Goal: Task Accomplishment & Management: Complete application form

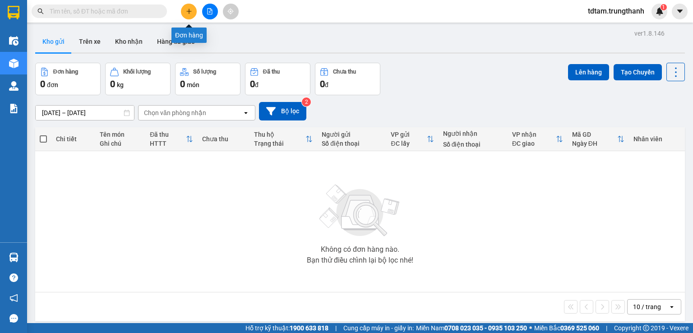
click at [185, 13] on button at bounding box center [189, 12] width 16 height 16
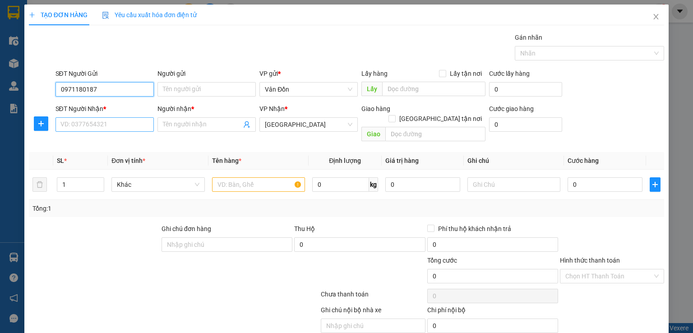
type input "0971180187"
click at [110, 124] on input "SĐT Người Nhận *" at bounding box center [105, 124] width 98 height 14
type input "0904173362"
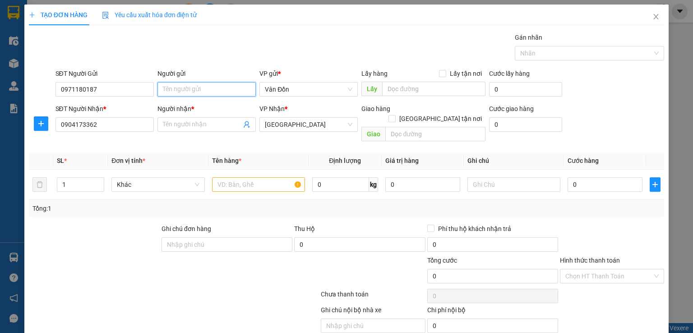
click at [184, 88] on input "Người gửi" at bounding box center [207, 89] width 98 height 14
type input "kh"
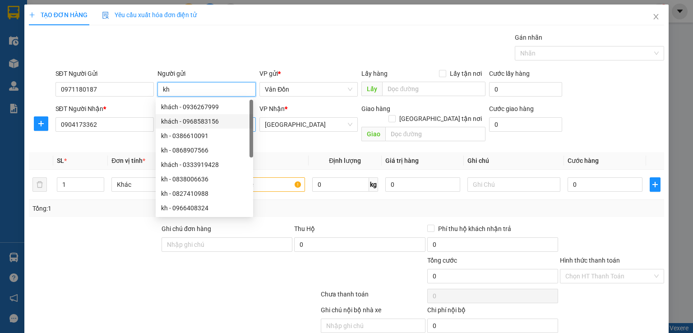
click at [207, 121] on div "khách - 0968583156" at bounding box center [204, 121] width 87 height 10
type input "0968583156"
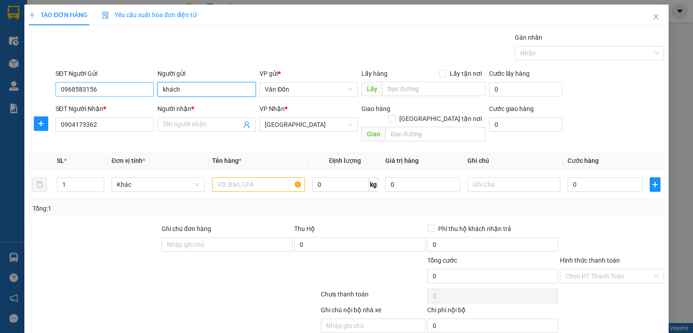
type input "khách"
drag, startPoint x: 116, startPoint y: 94, endPoint x: 0, endPoint y: 81, distance: 117.1
click at [0, 93] on div "TẠO ĐƠN HÀNG Yêu cầu xuất hóa đơn điện tử Transit Pickup Surcharge Ids Transit …" at bounding box center [346, 166] width 693 height 333
type input "0971180187"
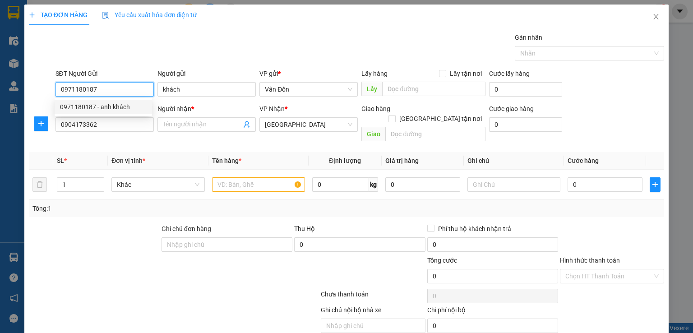
click at [97, 107] on div "0971180187 - anh khách" at bounding box center [103, 107] width 87 height 10
type input "anh khách"
checkbox input "true"
type input "vân đồn - vpvđ"
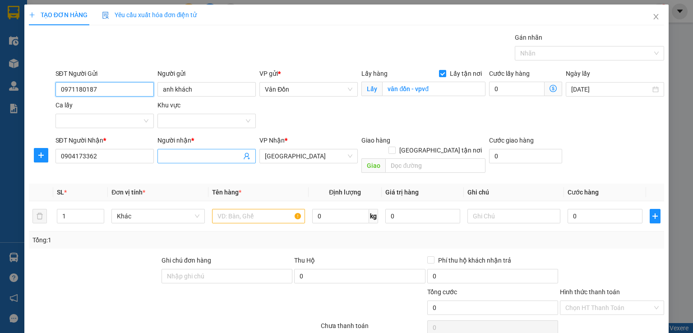
type input "0971180187"
click at [164, 153] on input "Người nhận *" at bounding box center [202, 156] width 79 height 10
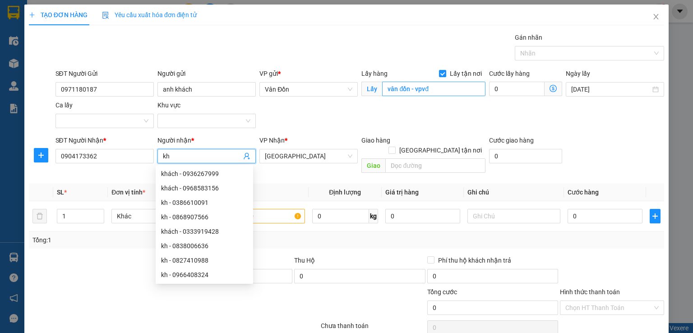
type input "kh"
click at [383, 89] on input "vân đồn - vpvđ" at bounding box center [433, 89] width 103 height 14
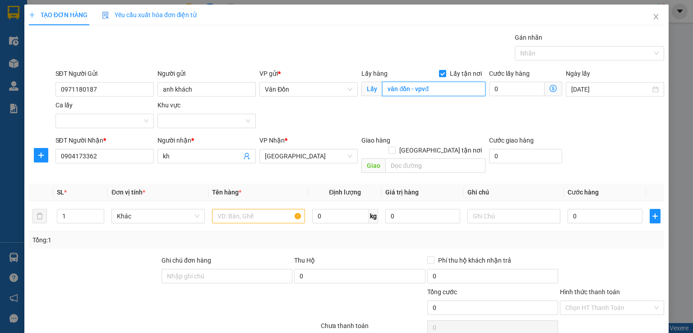
click at [383, 89] on input "vân đồn - vpvđ" at bounding box center [433, 89] width 103 height 14
type input "vpvân đồn - vpvđ"
click at [381, 158] on span "Giao" at bounding box center [374, 165] width 24 height 14
click at [388, 158] on input "text" at bounding box center [435, 165] width 100 height 14
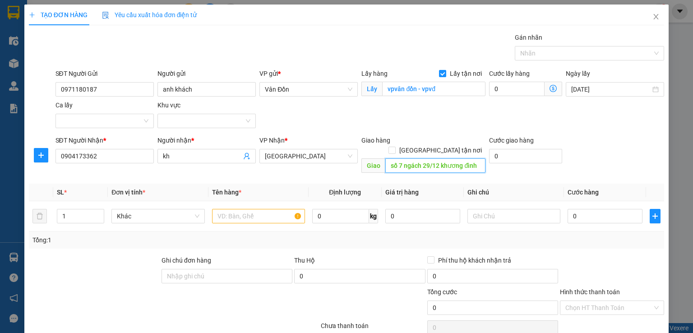
scroll to position [0, 0]
type input "số 7 ngách 29/12 khương đình"
click at [258, 209] on input "text" at bounding box center [258, 216] width 93 height 14
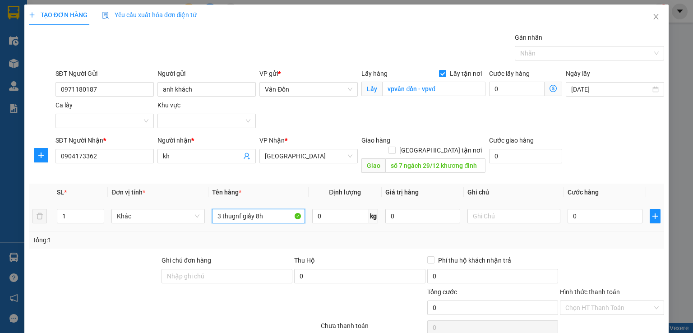
click at [238, 209] on input "3 thugnf giấy 8h" at bounding box center [258, 216] width 93 height 14
type input "3 thùng giấy 8h"
click at [568, 209] on input "0" at bounding box center [605, 216] width 75 height 14
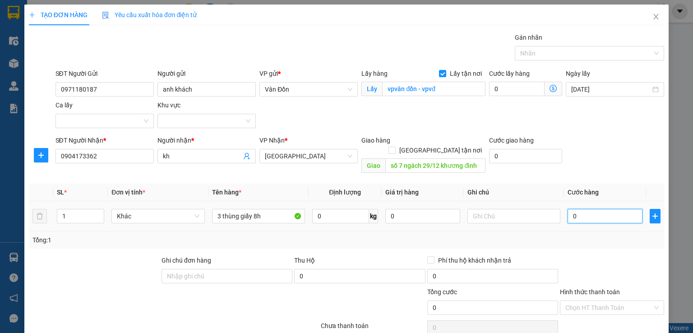
click at [568, 209] on input "0" at bounding box center [605, 216] width 75 height 14
type input "20"
type input "240"
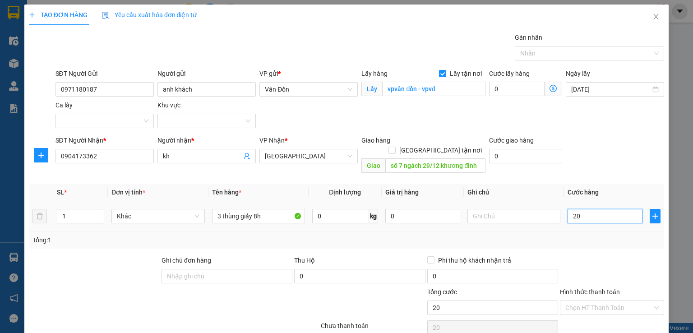
type input "240"
type input "2.400"
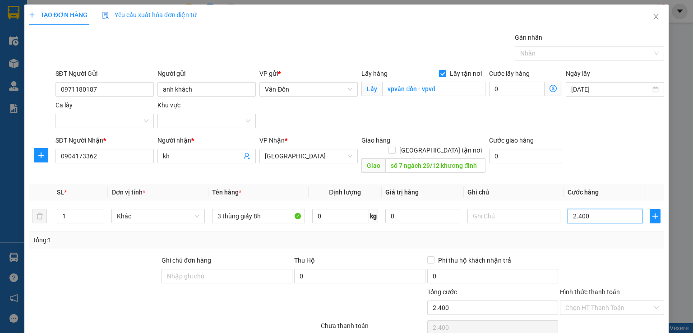
scroll to position [60, 0]
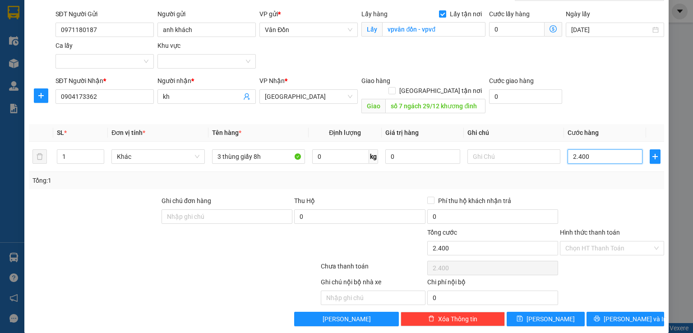
type input "240"
type input "240.000"
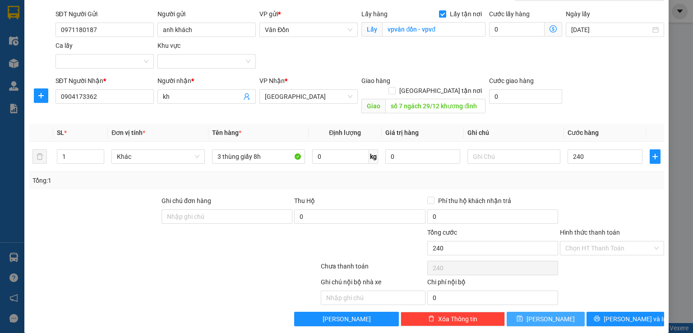
type input "240.000"
click at [562, 312] on button "[PERSON_NAME]" at bounding box center [546, 319] width 78 height 14
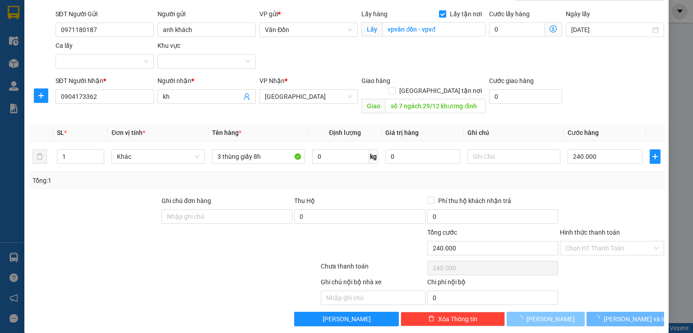
scroll to position [14, 0]
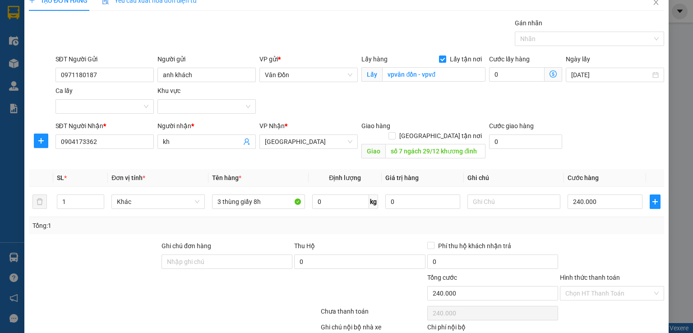
checkbox input "false"
type input "0"
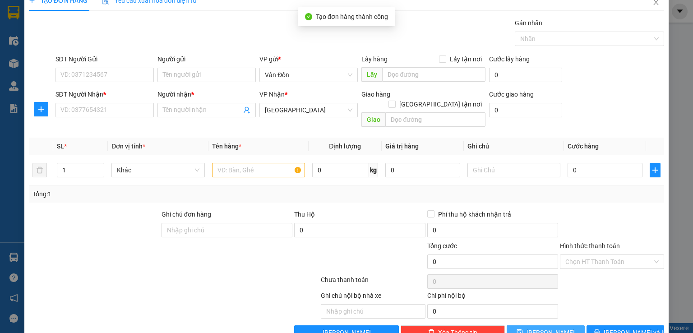
scroll to position [0, 0]
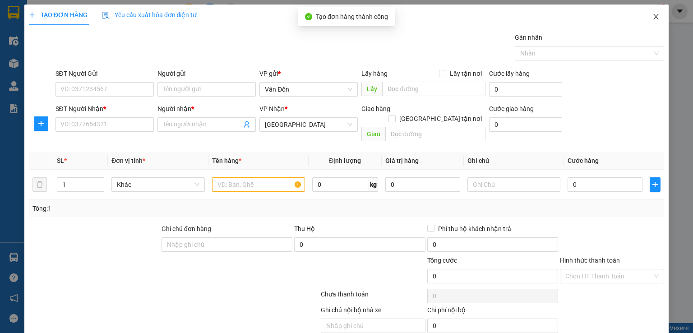
click at [653, 18] on icon "close" at bounding box center [656, 16] width 7 height 7
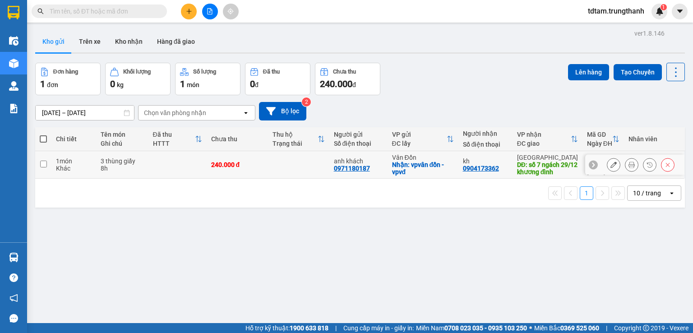
click at [47, 161] on td at bounding box center [43, 165] width 16 height 28
checkbox input "true"
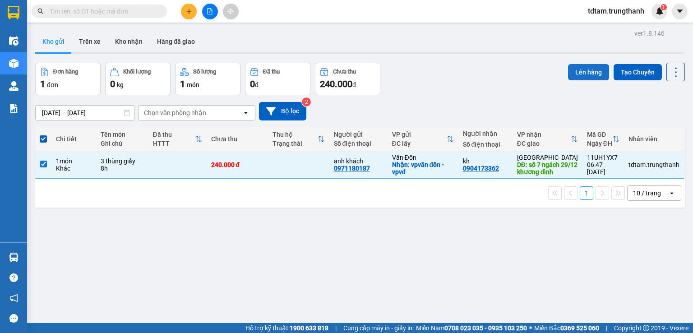
click at [578, 75] on button "Lên hàng" at bounding box center [588, 72] width 41 height 16
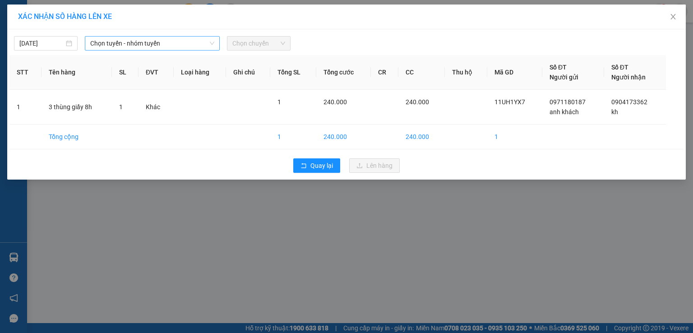
click at [140, 47] on span "Chọn tuyến - nhóm tuyến" at bounding box center [152, 44] width 124 height 14
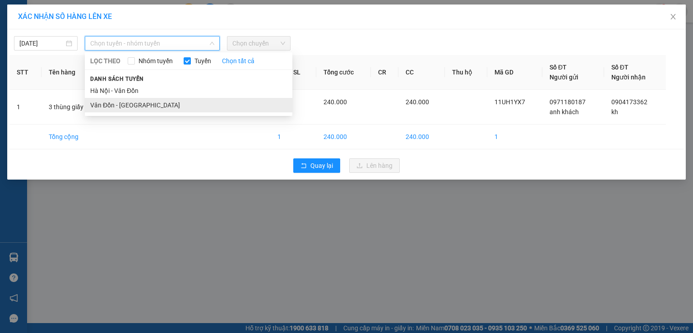
click at [118, 101] on li "Vân Đồn - [GEOGRAPHIC_DATA]" at bounding box center [189, 105] width 208 height 14
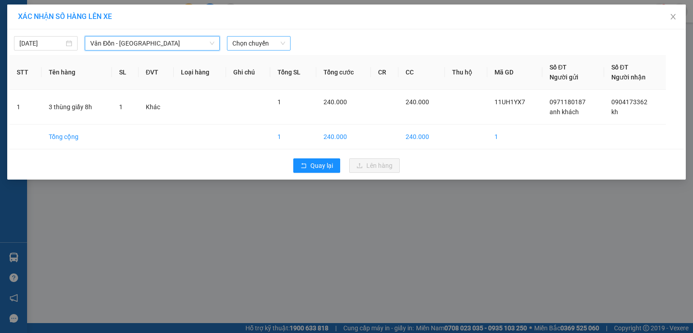
click at [247, 43] on span "Chọn chuyến" at bounding box center [258, 44] width 53 height 14
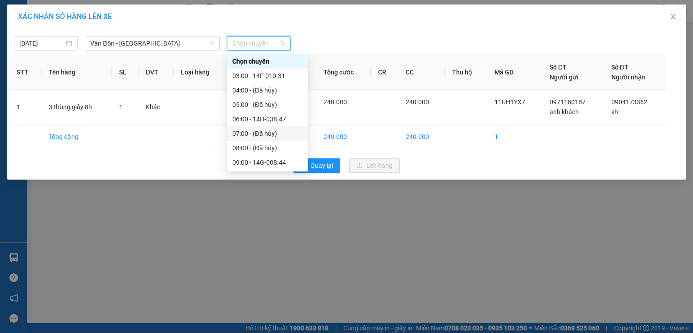
scroll to position [60, 0]
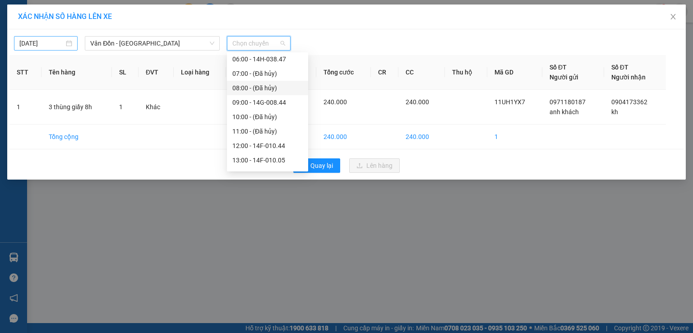
click at [29, 45] on input "[DATE]" at bounding box center [41, 43] width 45 height 10
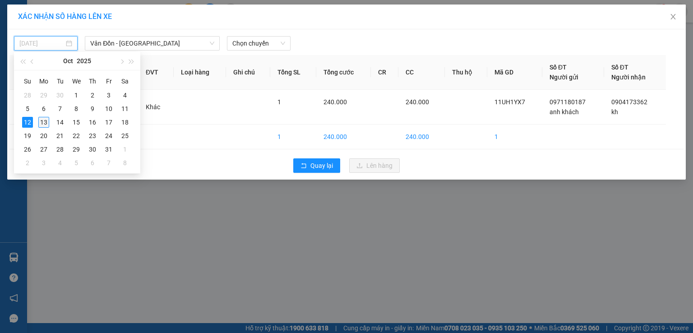
click at [43, 119] on div "13" at bounding box center [43, 122] width 11 height 11
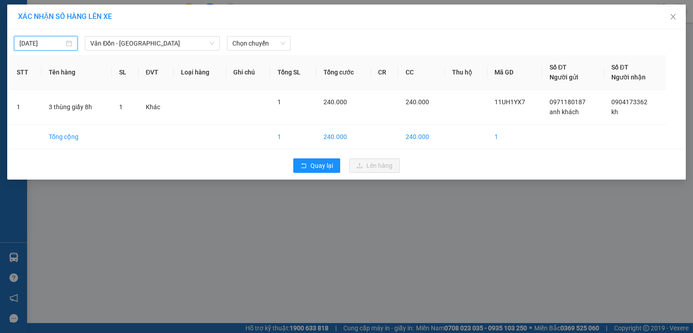
click at [23, 39] on input "[DATE]" at bounding box center [41, 43] width 45 height 10
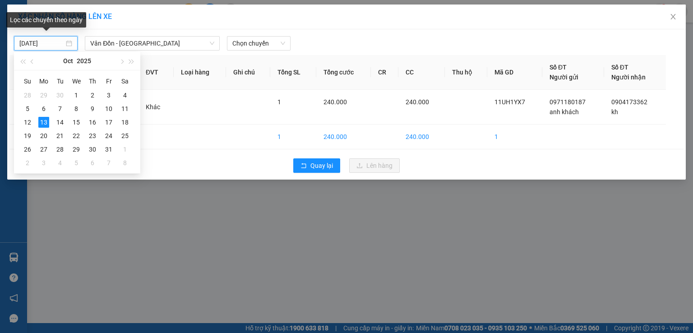
type input "[DATE]"
click at [46, 123] on div "13" at bounding box center [43, 122] width 11 height 11
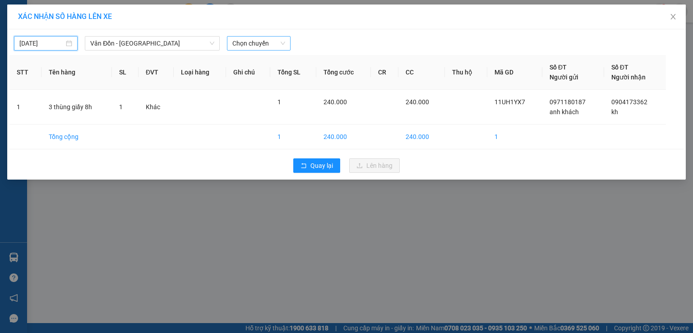
click at [253, 46] on span "Chọn chuyến" at bounding box center [258, 44] width 53 height 14
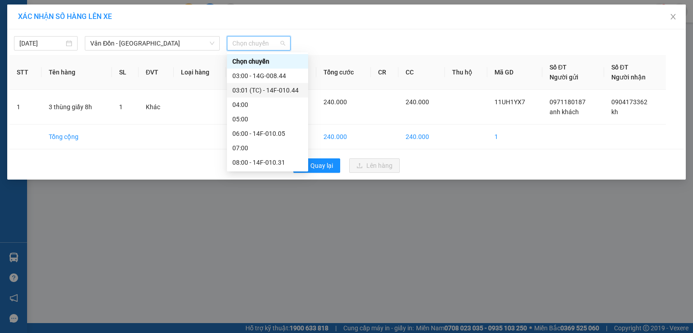
scroll to position [75, 0]
click at [256, 85] on div "08:00 - 14F-010.31" at bounding box center [267, 88] width 70 height 10
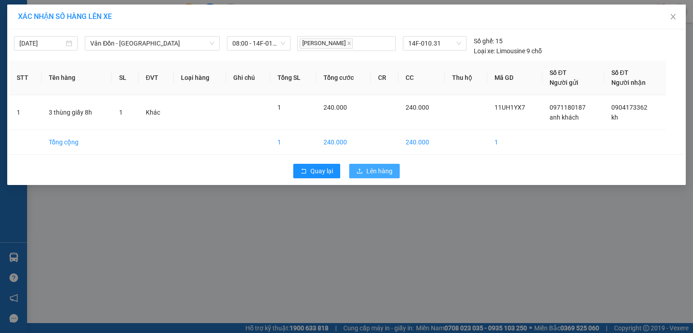
click at [363, 169] on button "Lên hàng" at bounding box center [374, 171] width 51 height 14
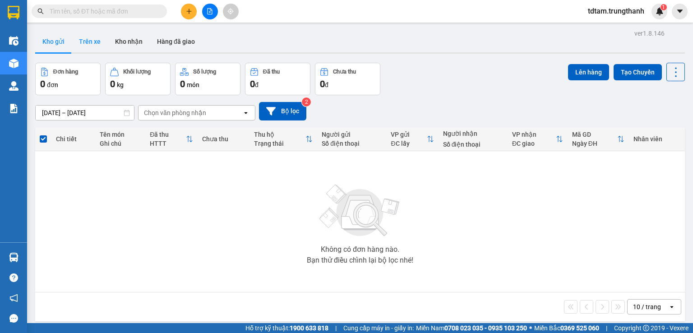
click at [99, 41] on button "Trên xe" at bounding box center [90, 42] width 36 height 22
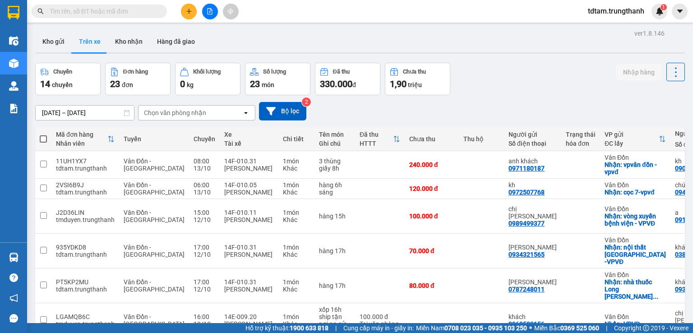
click at [107, 111] on input "[DATE] – [DATE]" at bounding box center [85, 113] width 98 height 14
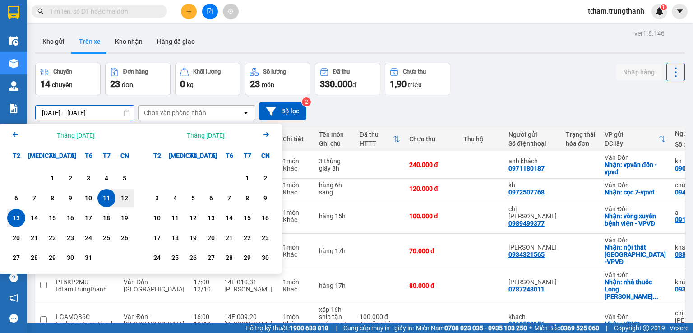
click at [20, 213] on div "13" at bounding box center [16, 218] width 13 height 11
click at [100, 113] on input "[DATE] – / /" at bounding box center [85, 113] width 98 height 14
click at [22, 215] on div "13" at bounding box center [16, 218] width 13 height 11
type input "[DATE] – [DATE]"
